Goal: Information Seeking & Learning: Learn about a topic

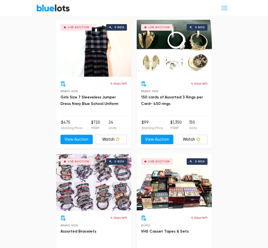
scroll to position [2390, 0]
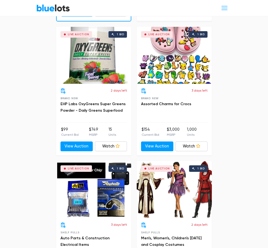
scroll to position [450, 0]
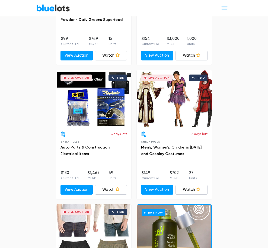
click at [131, 205] on div "Live Auction 1 bid" at bounding box center [93, 233] width 75 height 57
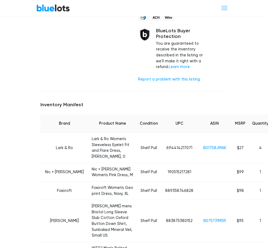
scroll to position [244, 0]
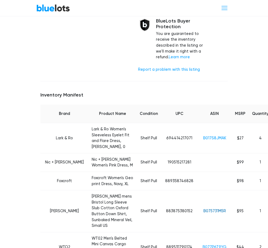
click at [203, 209] on link "B075731M5R" at bounding box center [214, 211] width 23 height 5
click at [203, 245] on link "B077P6T9YG" at bounding box center [215, 247] width 24 height 5
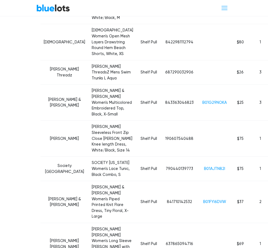
scroll to position [583, 0]
